Goal: Transaction & Acquisition: Purchase product/service

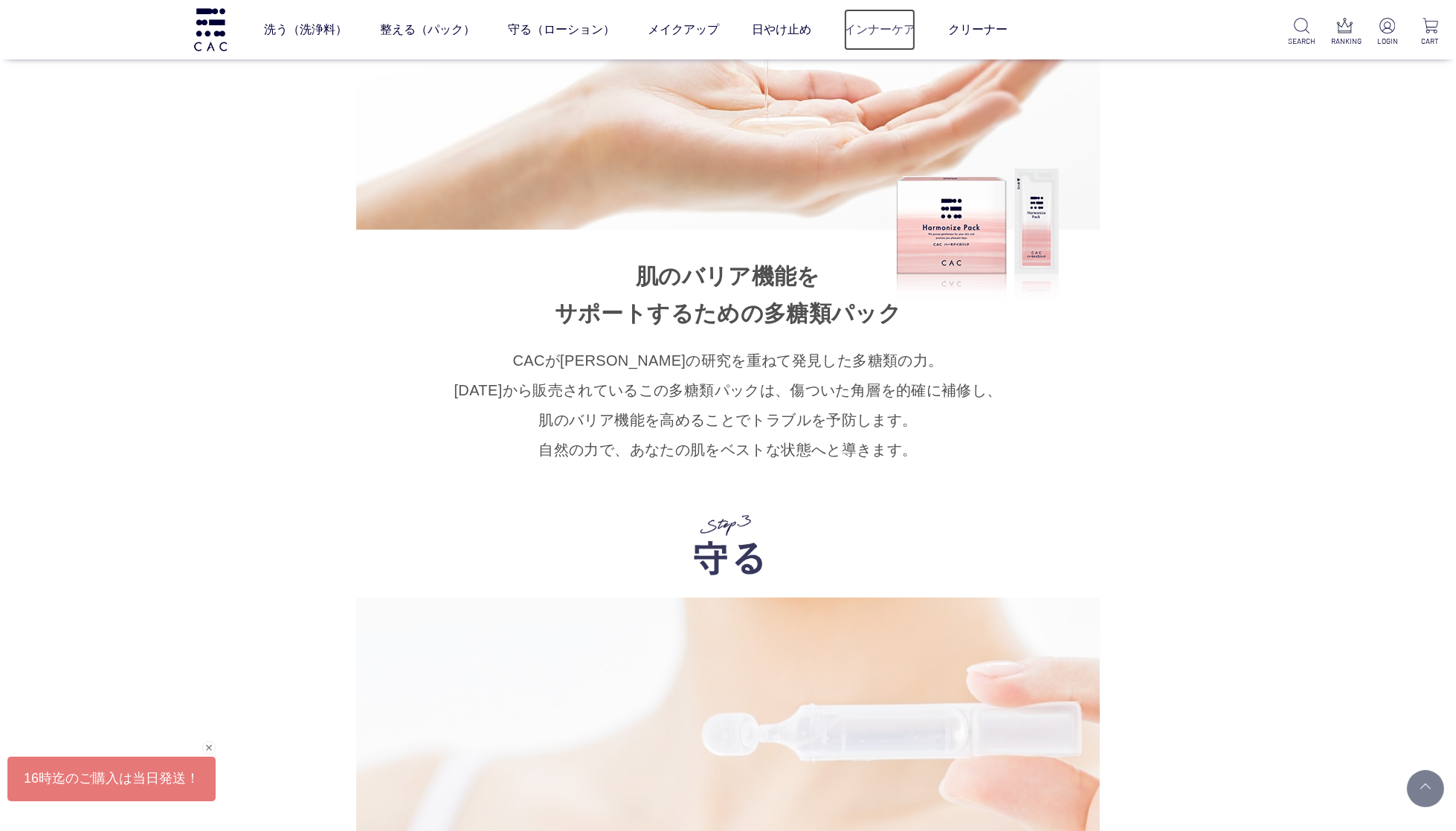
click at [873, 33] on link "インナーケア" at bounding box center [879, 29] width 71 height 41
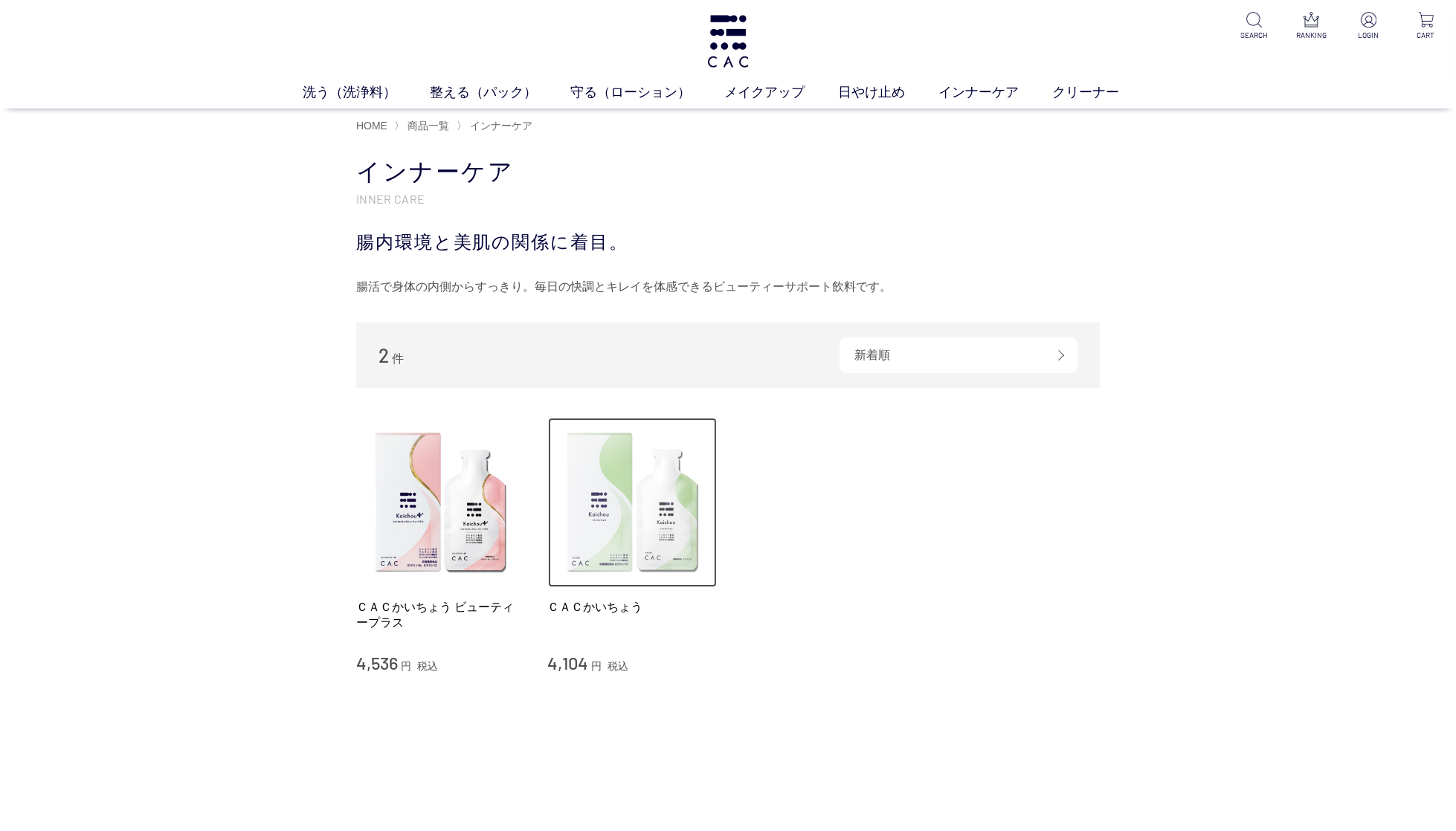
click at [645, 519] on img at bounding box center [633, 502] width 169 height 169
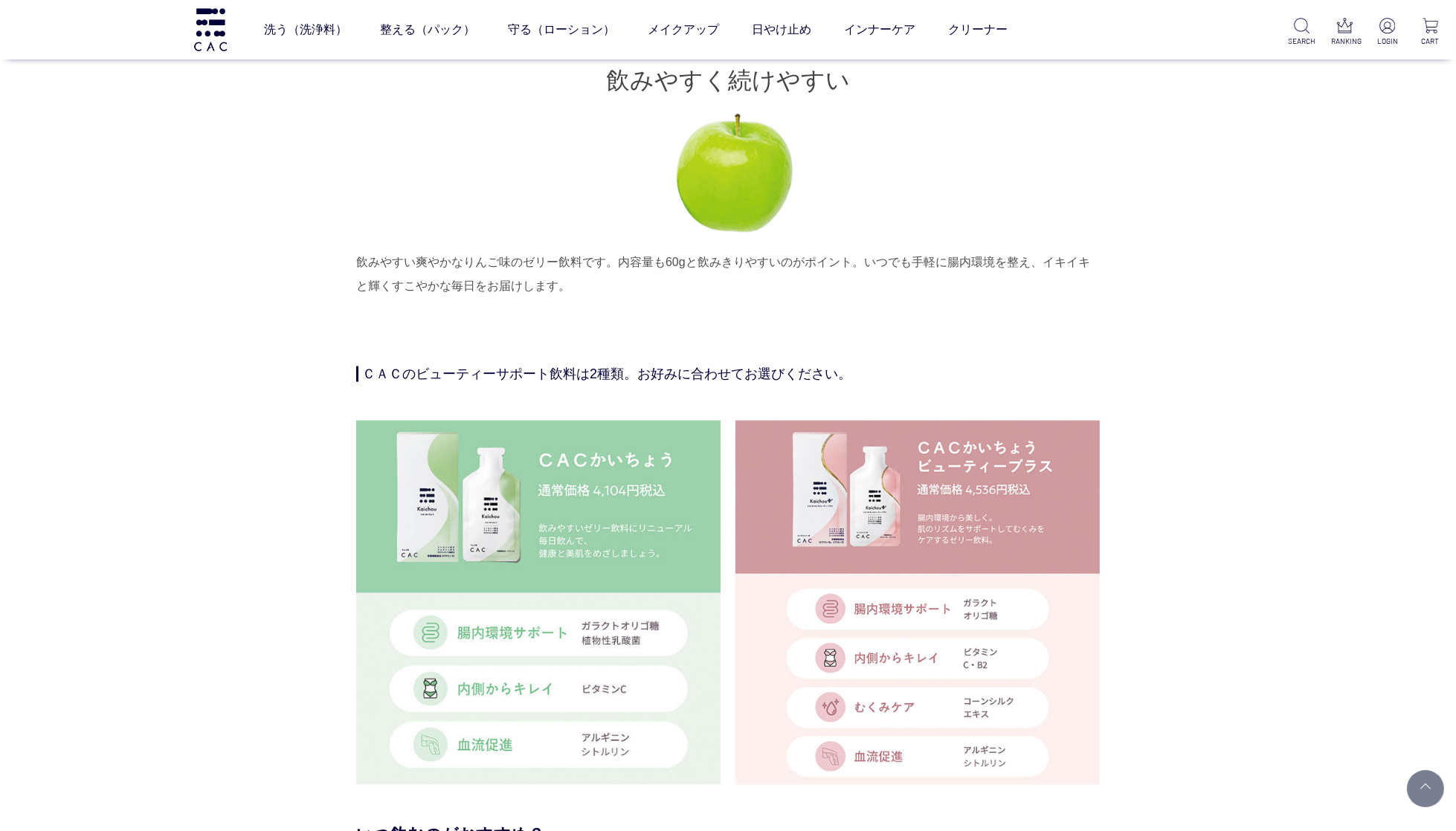
scroll to position [3122, 0]
